Goal: Transaction & Acquisition: Purchase product/service

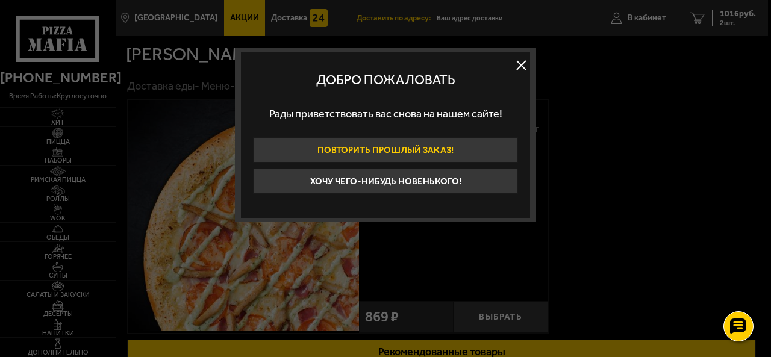
click at [369, 146] on button "Повторить прошлый заказ!" at bounding box center [385, 149] width 265 height 25
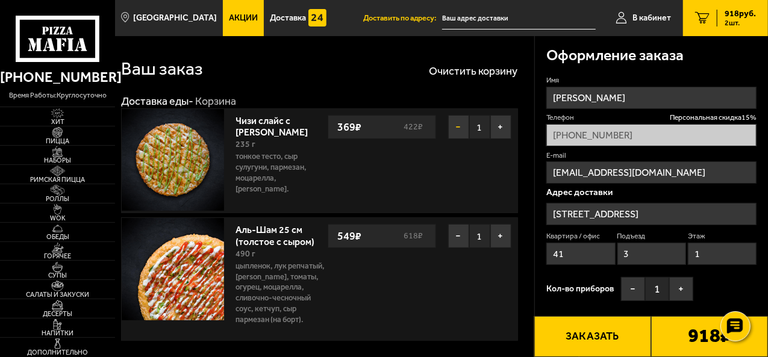
click at [459, 124] on button "−" at bounding box center [458, 127] width 21 height 24
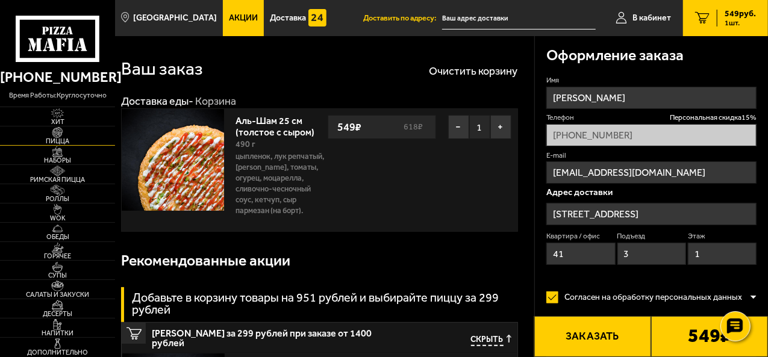
click at [65, 145] on span "Пицца" at bounding box center [57, 141] width 115 height 7
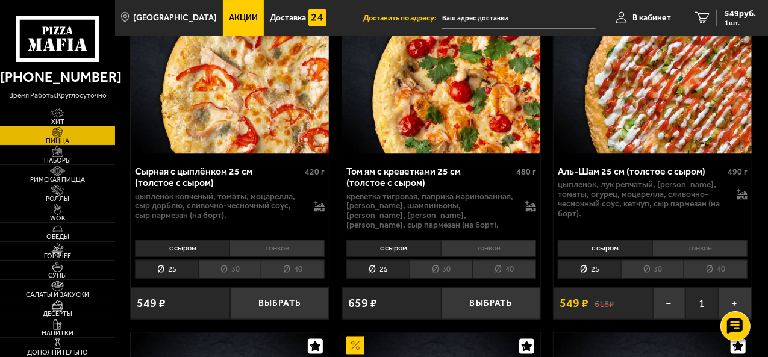
scroll to position [941, 0]
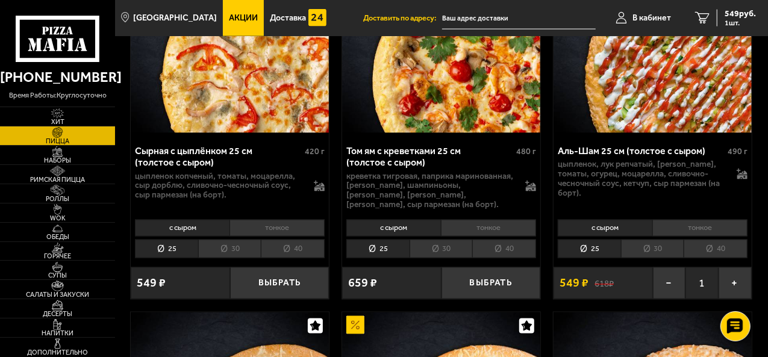
click at [183, 168] on div "Сырная с цыплёнком 25 см (толстое с сыром)" at bounding box center [218, 156] width 167 height 23
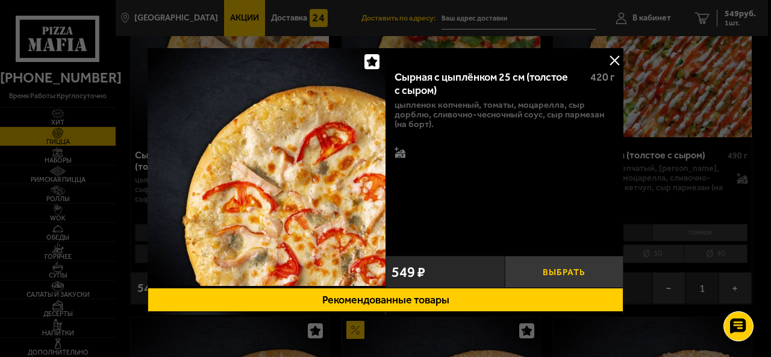
click at [571, 273] on button "Выбрать" at bounding box center [564, 272] width 119 height 32
click at [615, 56] on button at bounding box center [614, 60] width 18 height 18
